Goal: Information Seeking & Learning: Learn about a topic

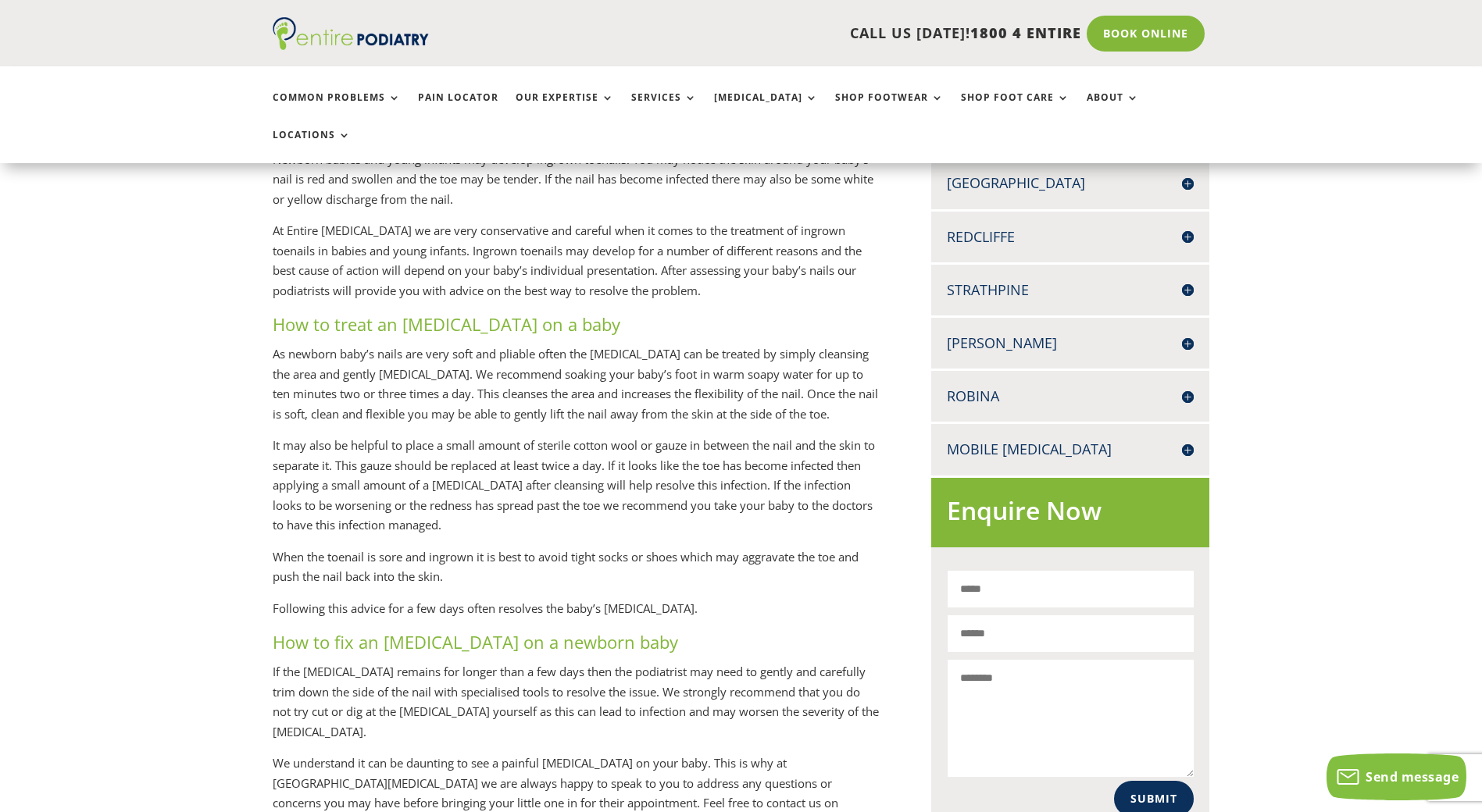
scroll to position [625, 0]
click at [346, 406] on p "As newborn baby’s nails are very soft and pliable often the [MEDICAL_DATA] can …" at bounding box center [576, 389] width 608 height 91
click at [362, 405] on p "As newborn baby’s nails are very soft and pliable often the [MEDICAL_DATA] can …" at bounding box center [576, 389] width 608 height 91
click at [362, 410] on p "As newborn baby’s nails are very soft and pliable often the [MEDICAL_DATA] can …" at bounding box center [576, 389] width 608 height 91
click at [356, 416] on p "As newborn baby’s nails are very soft and pliable often the [MEDICAL_DATA] can …" at bounding box center [576, 389] width 608 height 91
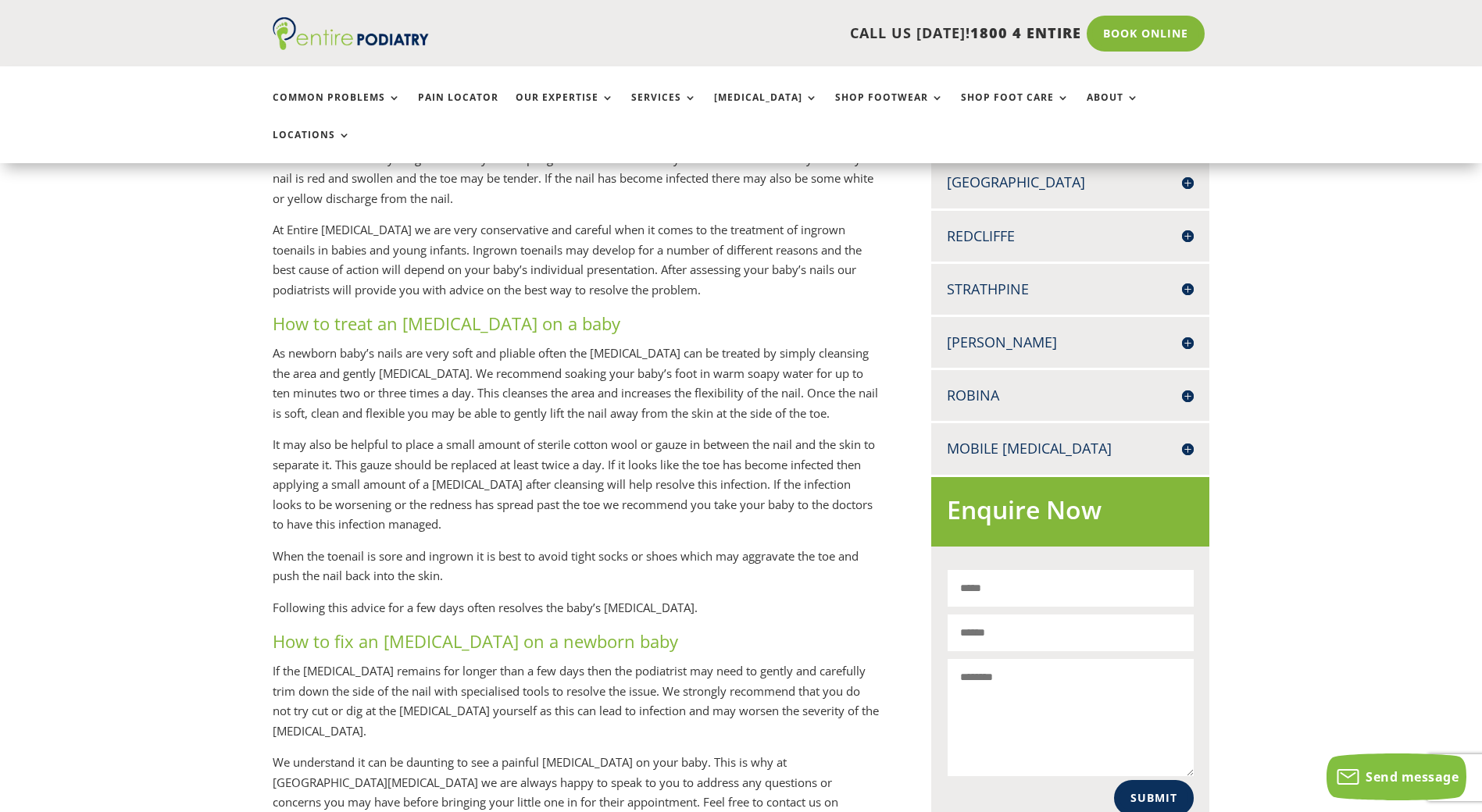
click at [356, 435] on p "It may also be helpful to place a small amount of sterile cotton wool or gauze …" at bounding box center [576, 490] width 608 height 112
click at [367, 415] on p "As newborn baby’s nails are very soft and pliable often the [MEDICAL_DATA] can …" at bounding box center [576, 389] width 608 height 91
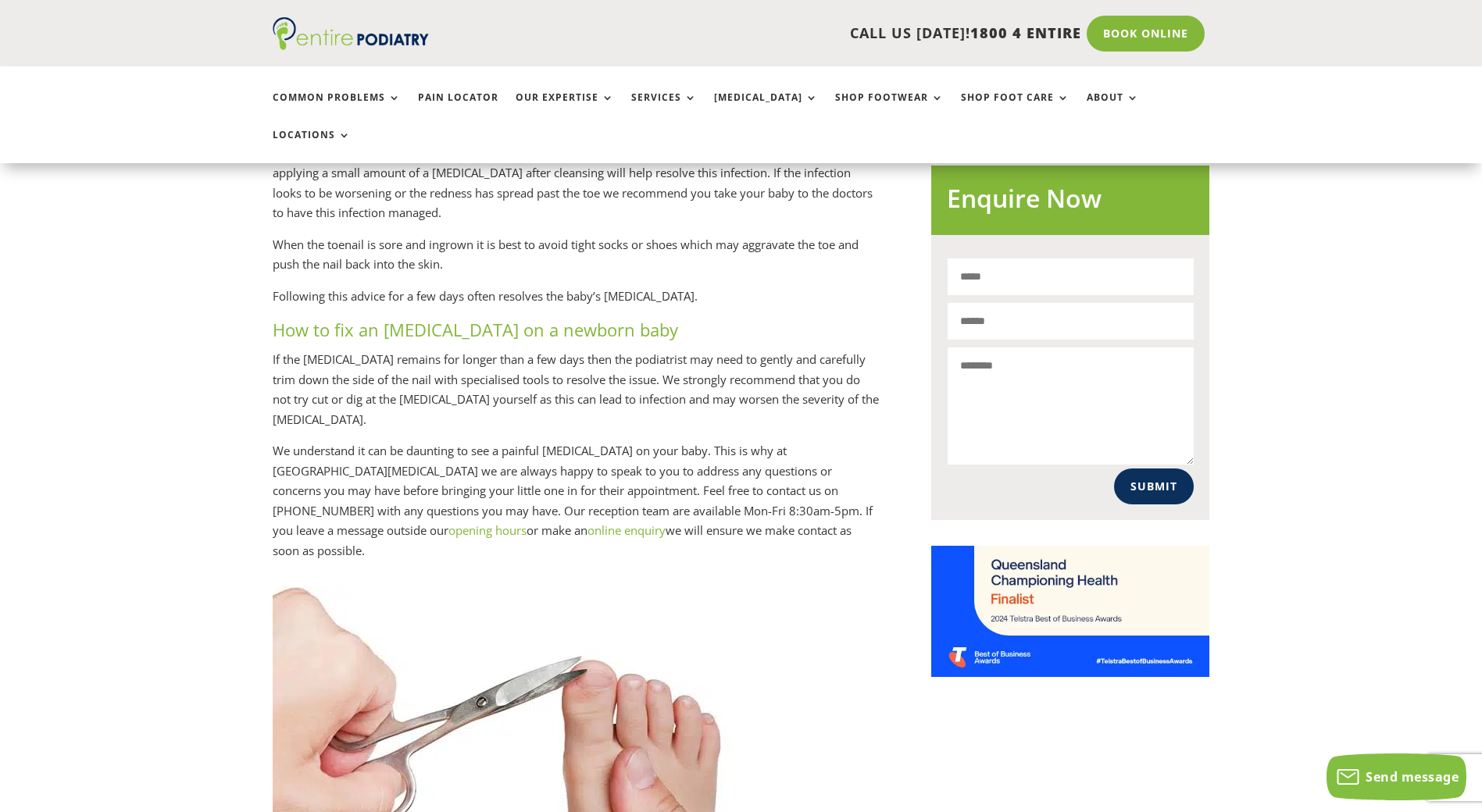
scroll to position [937, 0]
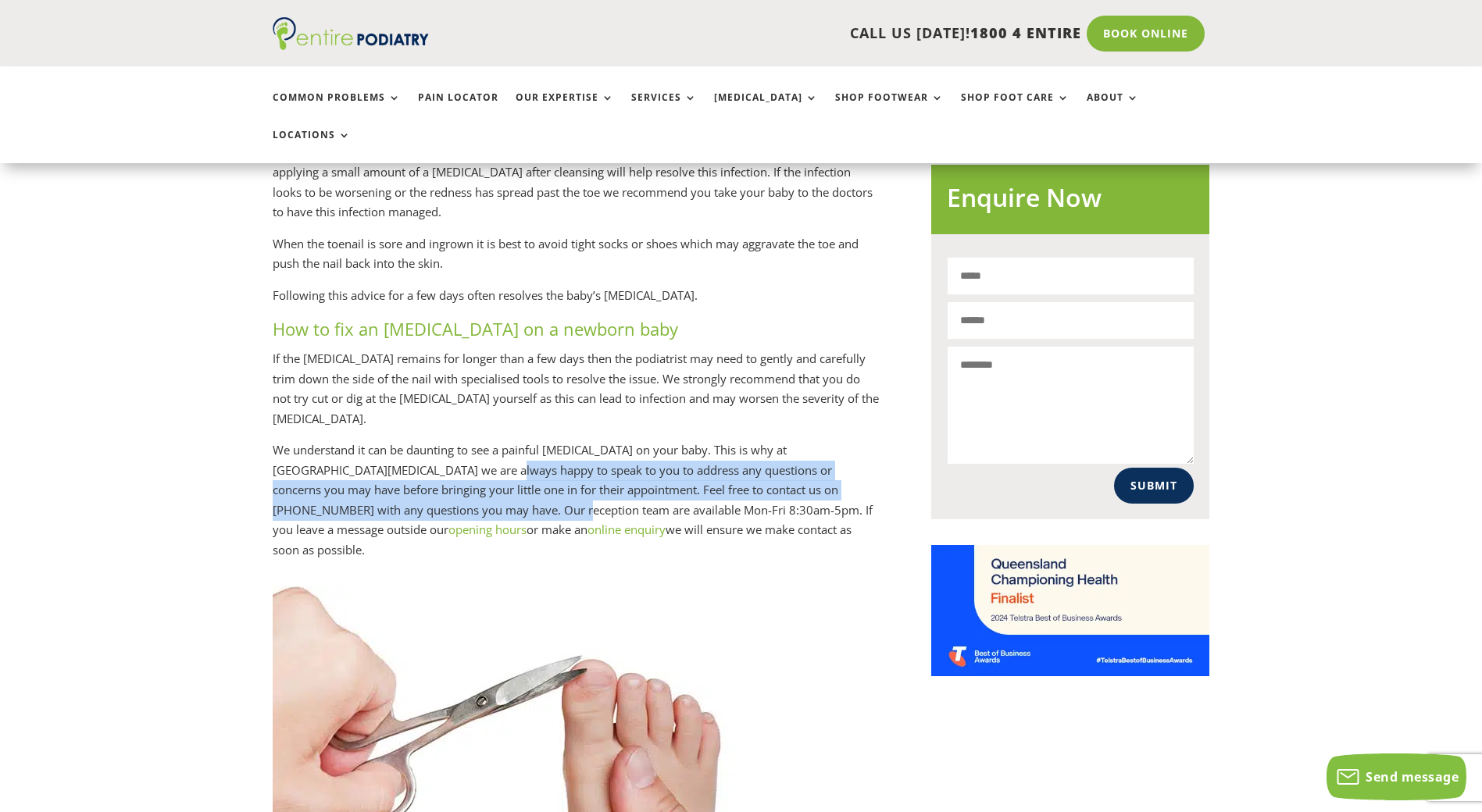
drag, startPoint x: 404, startPoint y: 444, endPoint x: 409, endPoint y: 485, distance: 41.3
click at [409, 485] on p "We understand it can be daunting to see a painful [MEDICAL_DATA] on your baby. …" at bounding box center [576, 500] width 608 height 120
copy p "ak to you to address any questions or concerns you may have before bringing you…"
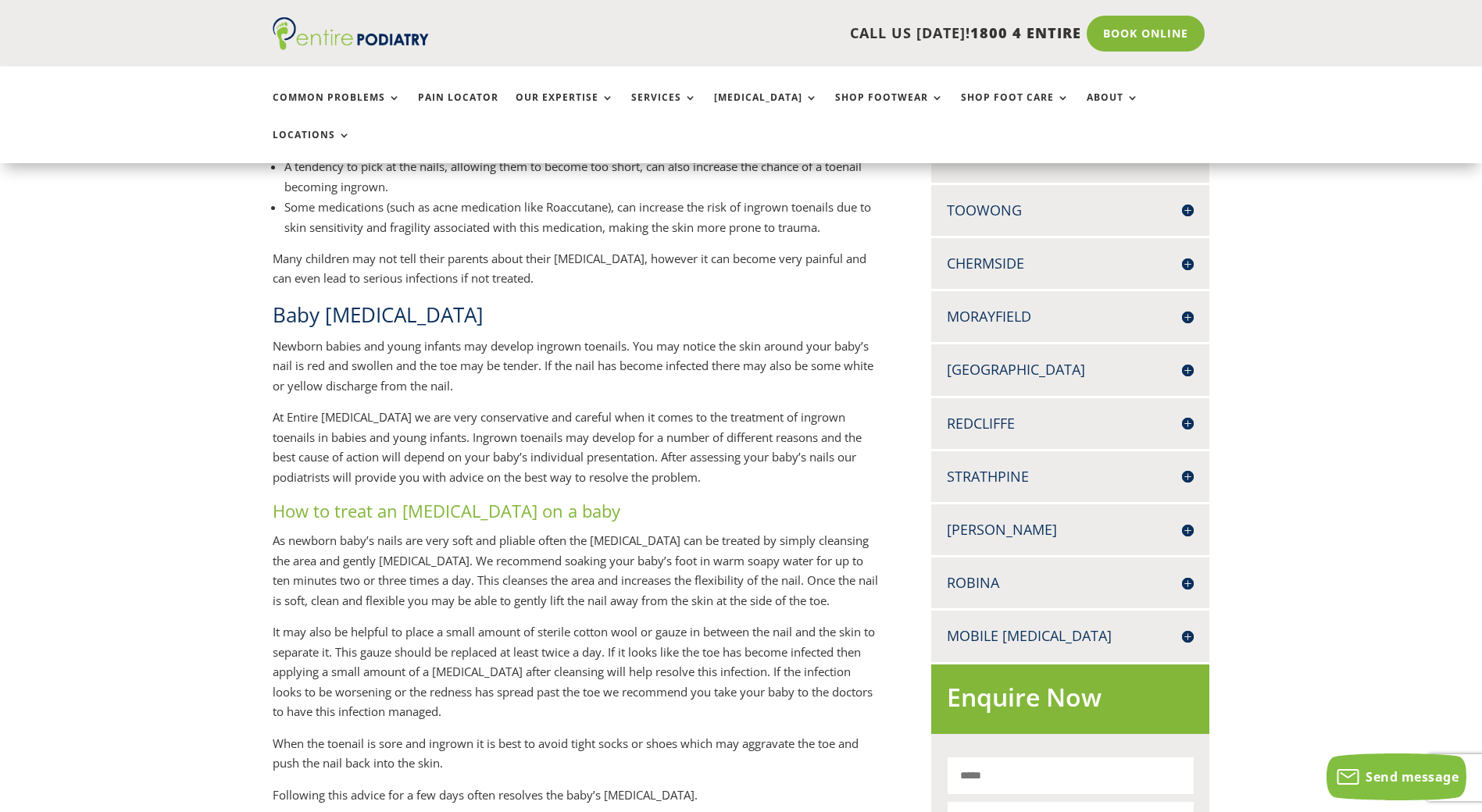
scroll to position [375, 0]
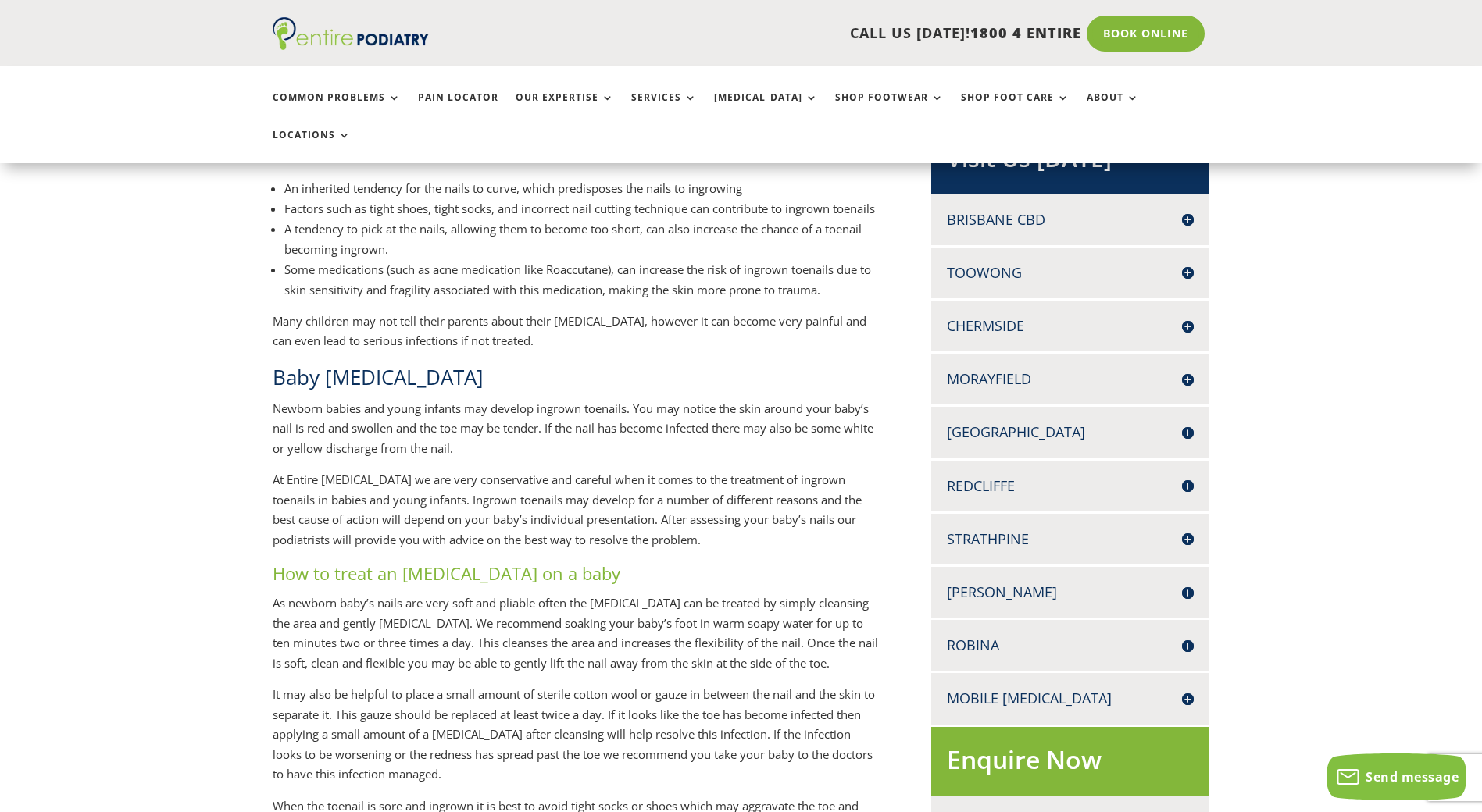
click at [439, 261] on li "Some medications (such as acne medication like Roaccutane), can increase the ri…" at bounding box center [582, 278] width 596 height 40
click at [535, 263] on li "Some medications (such as acne medication like Roaccutane), can increase the ri…" at bounding box center [582, 278] width 596 height 40
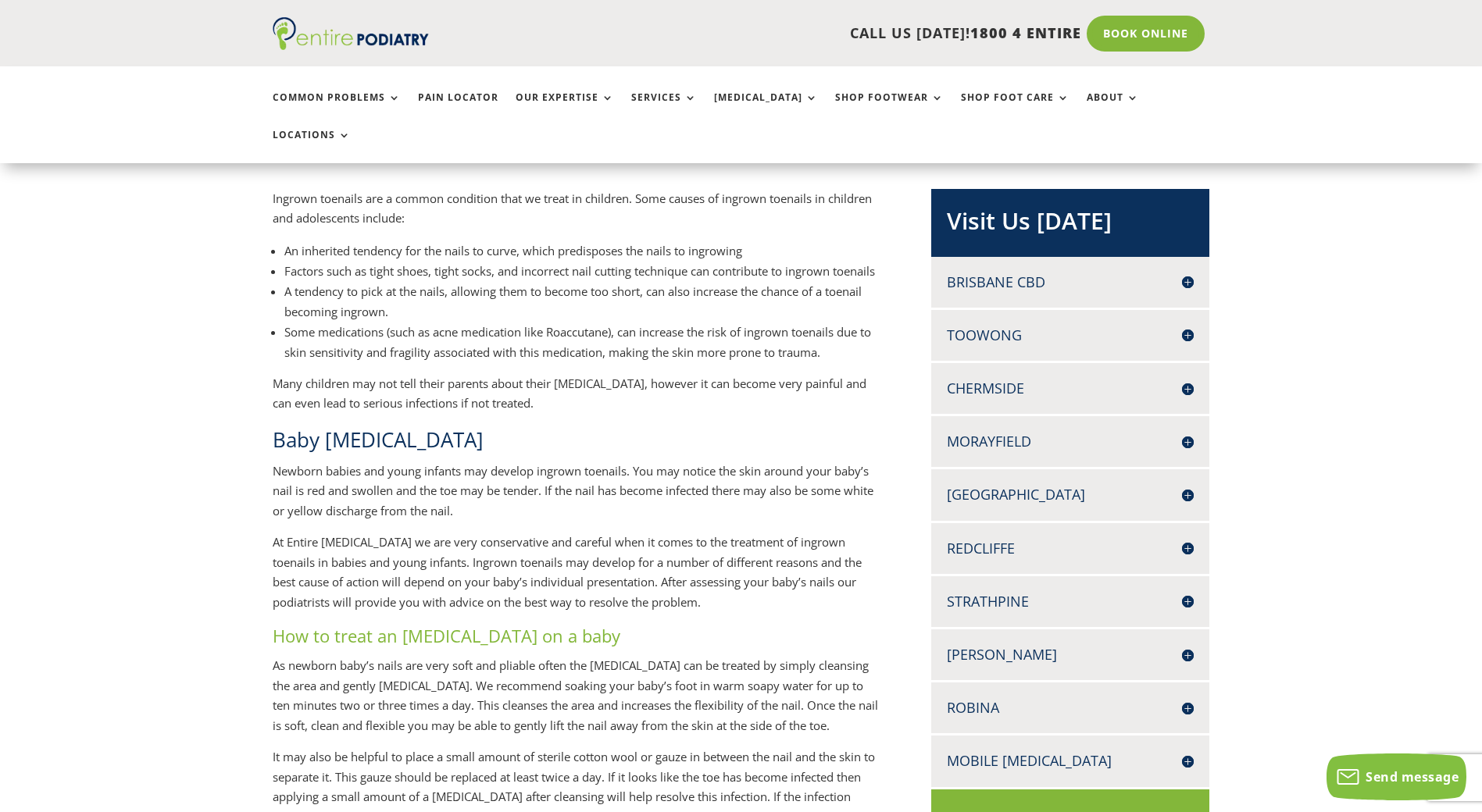
click at [440, 262] on li "Factors such as tight shoes, tight socks, and incorrect nail cutting technique …" at bounding box center [582, 270] width 596 height 21
click at [396, 288] on li "A tendency to pick at the nails, allowing them to become too short, can also in…" at bounding box center [582, 301] width 596 height 40
click at [349, 300] on li "A tendency to pick at the nails, allowing them to become too short, can also in…" at bounding box center [582, 301] width 596 height 40
